Goal: Information Seeking & Learning: Learn about a topic

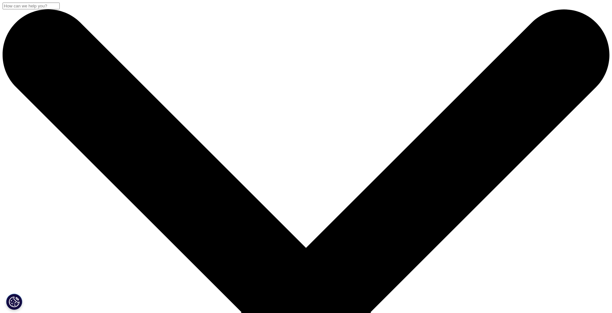
click at [60, 9] on input "搜索" at bounding box center [31, 6] width 57 height 7
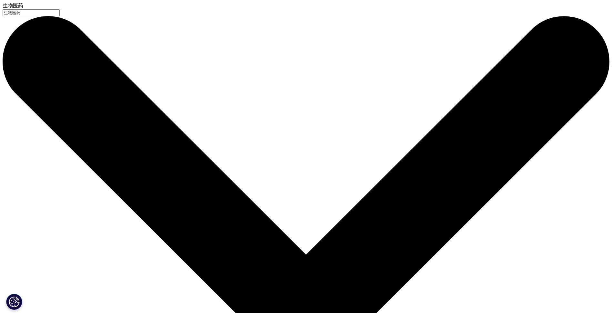
type input "生物医药"
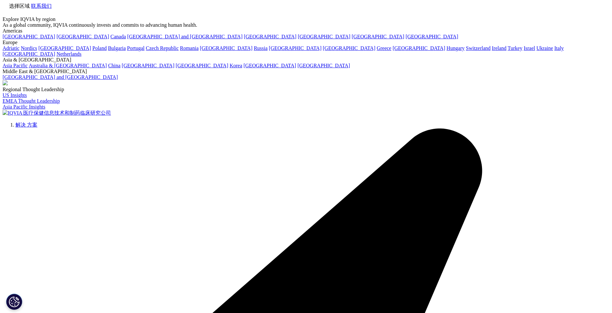
type input "生物医药"
